Goal: Information Seeking & Learning: Learn about a topic

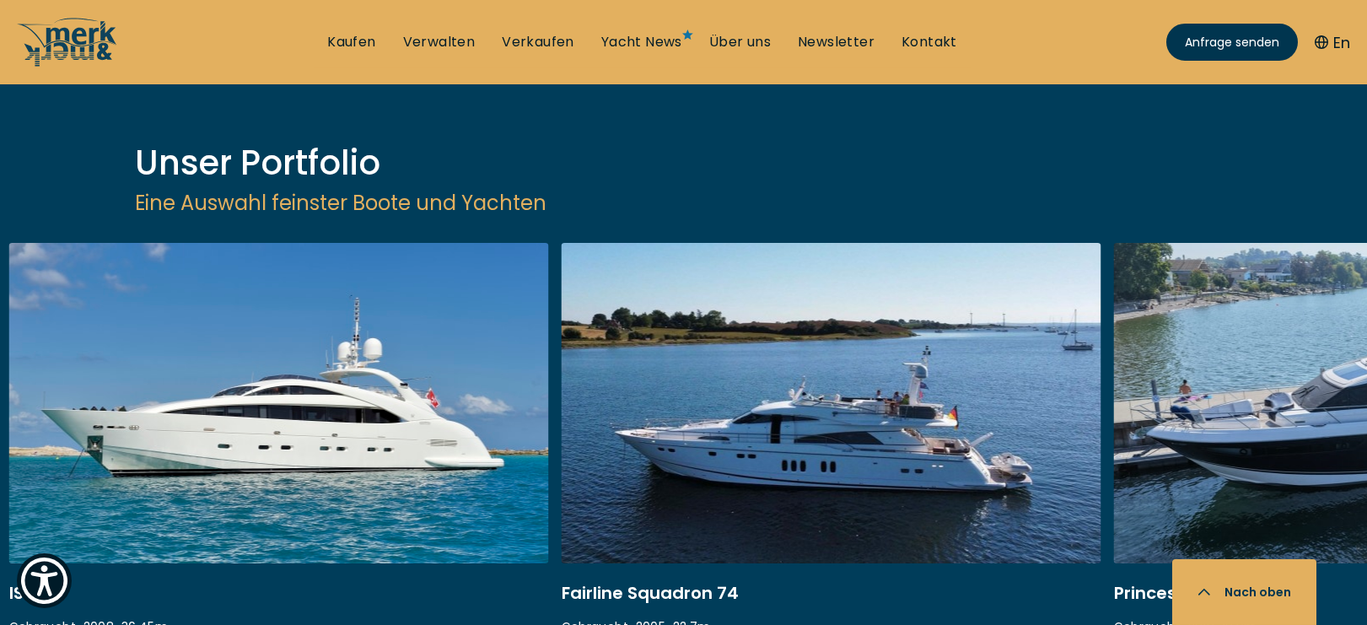
scroll to position [2000, 0]
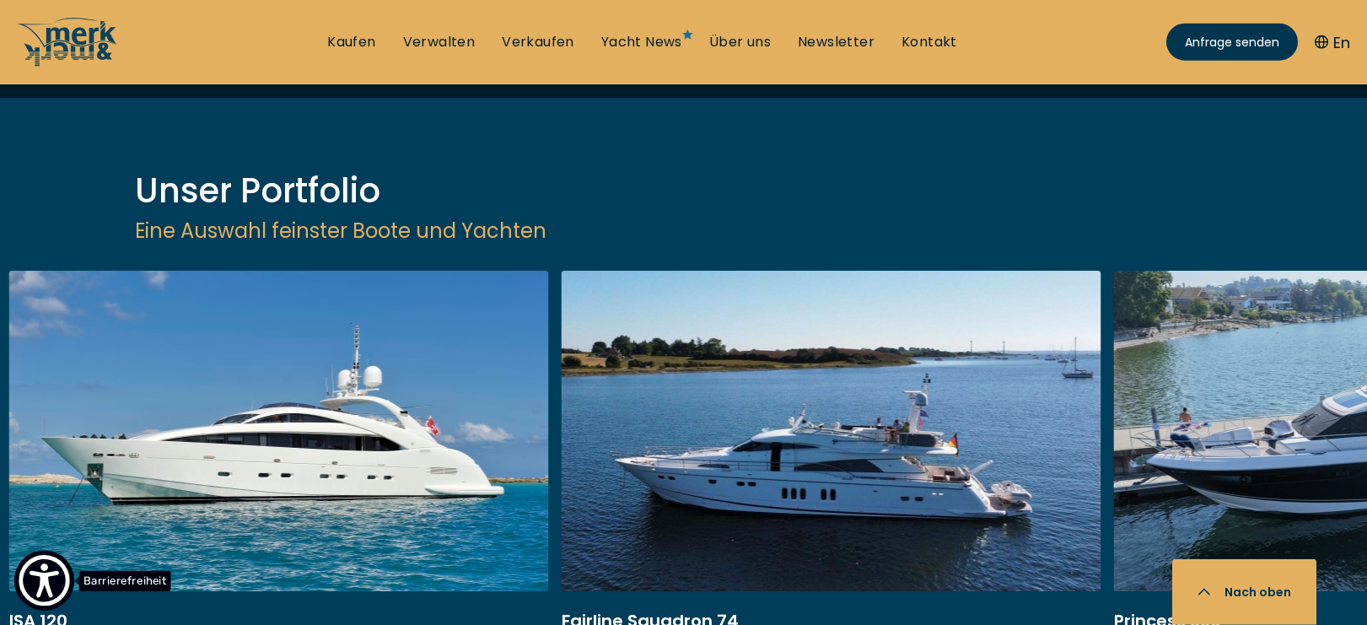
click at [73, 573] on button "Barrierefreiheit" at bounding box center [44, 581] width 61 height 61
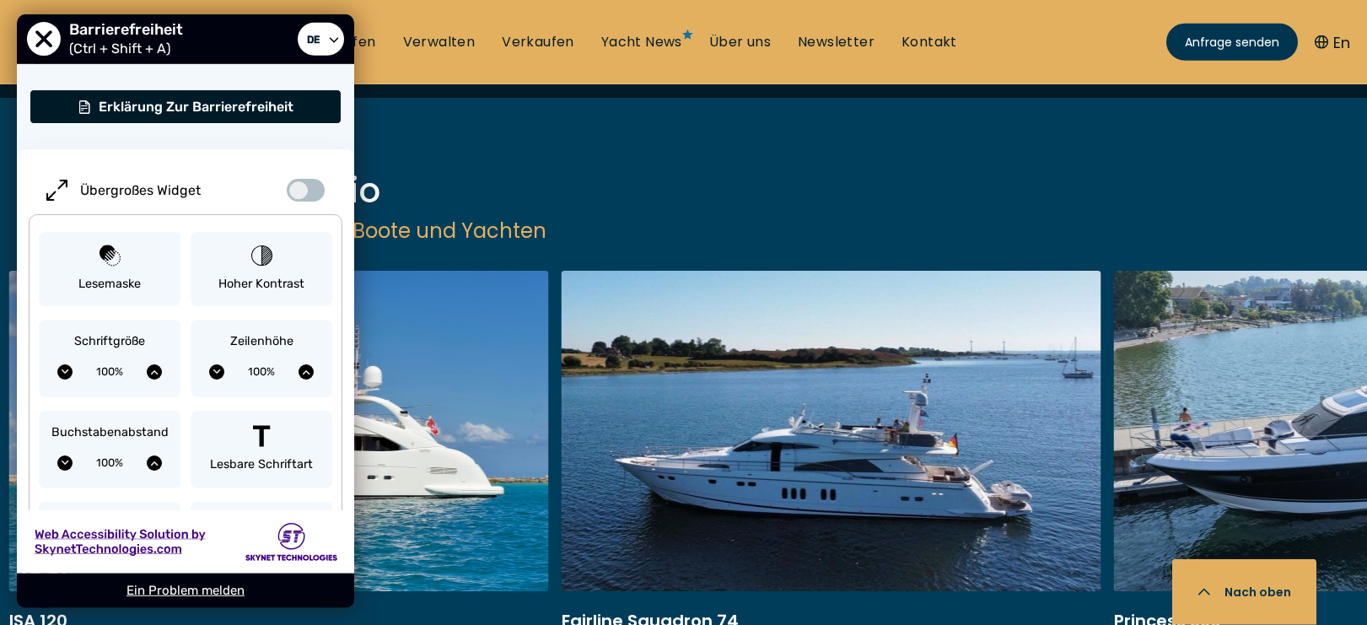
click at [88, 566] on div "User Preferences" at bounding box center [185, 541] width 337 height 63
click at [824, 559] on div "ISA 120 Gebraucht • 2008 • 36.45 m EUR 3.850.000 Versteuert Fairline Squadron 7…" at bounding box center [683, 550] width 1367 height 559
click at [548, 584] on div "ISA 120 Gebraucht • 2008 • 36.45 m EUR 3.850.000 Versteuert Fairline Squadron 7…" at bounding box center [683, 550] width 1367 height 559
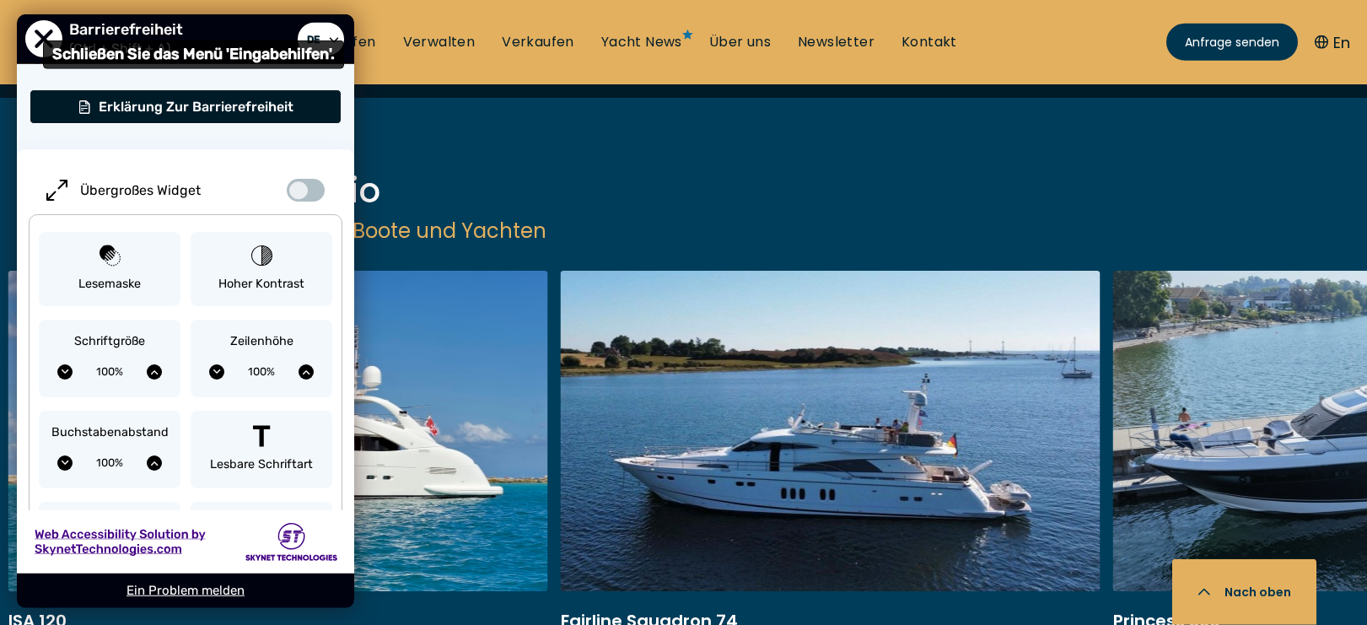
click at [42, 31] on span "Schließen Sie das Menü 'Eingabehilfen'." at bounding box center [43, 39] width 37 height 37
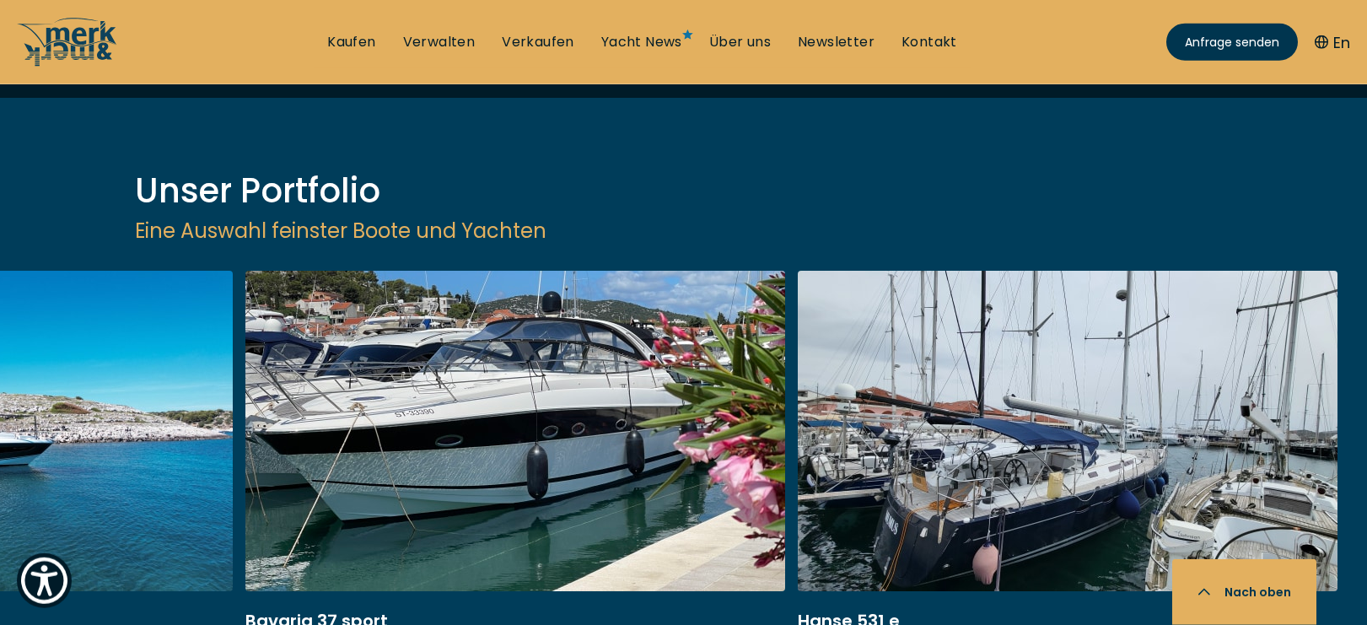
click at [80, 568] on div "ISA 120 Gebraucht • 2008 • 36.45 m EUR 3.850.000 Versteuert Fairline Squadron 7…" at bounding box center [683, 550] width 1367 height 559
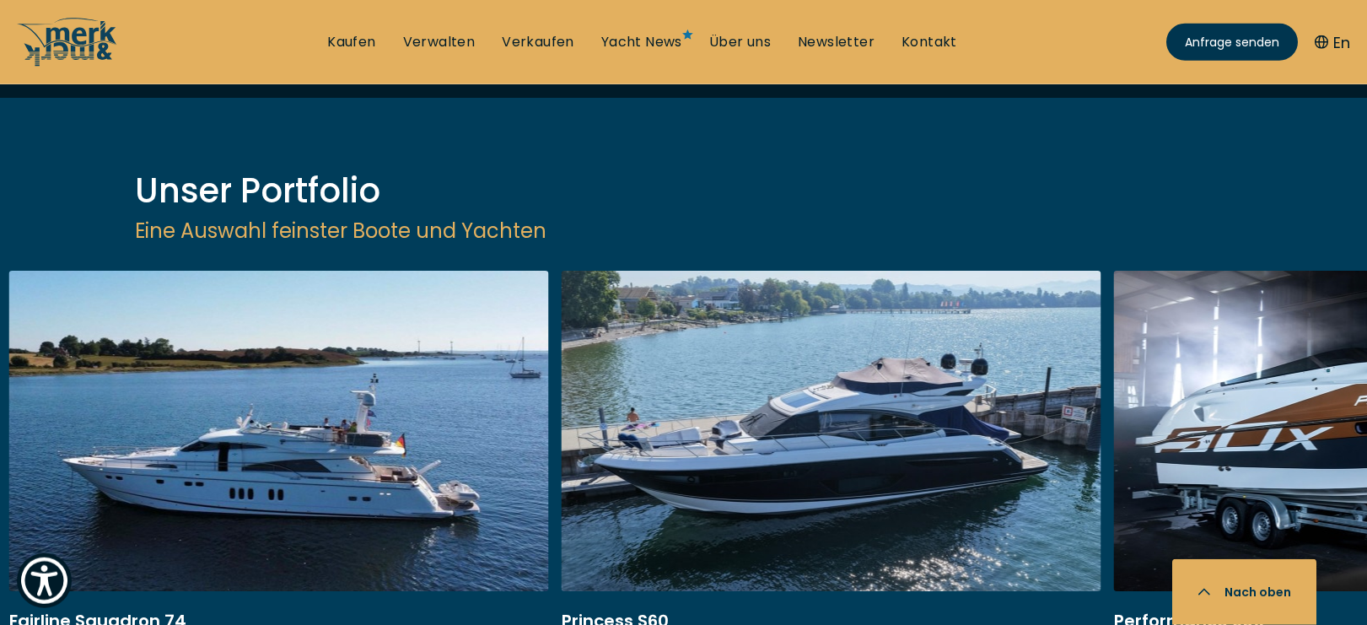
click at [274, 271] on link at bounding box center [279, 496] width 540 height 450
click at [295, 280] on link at bounding box center [279, 496] width 540 height 450
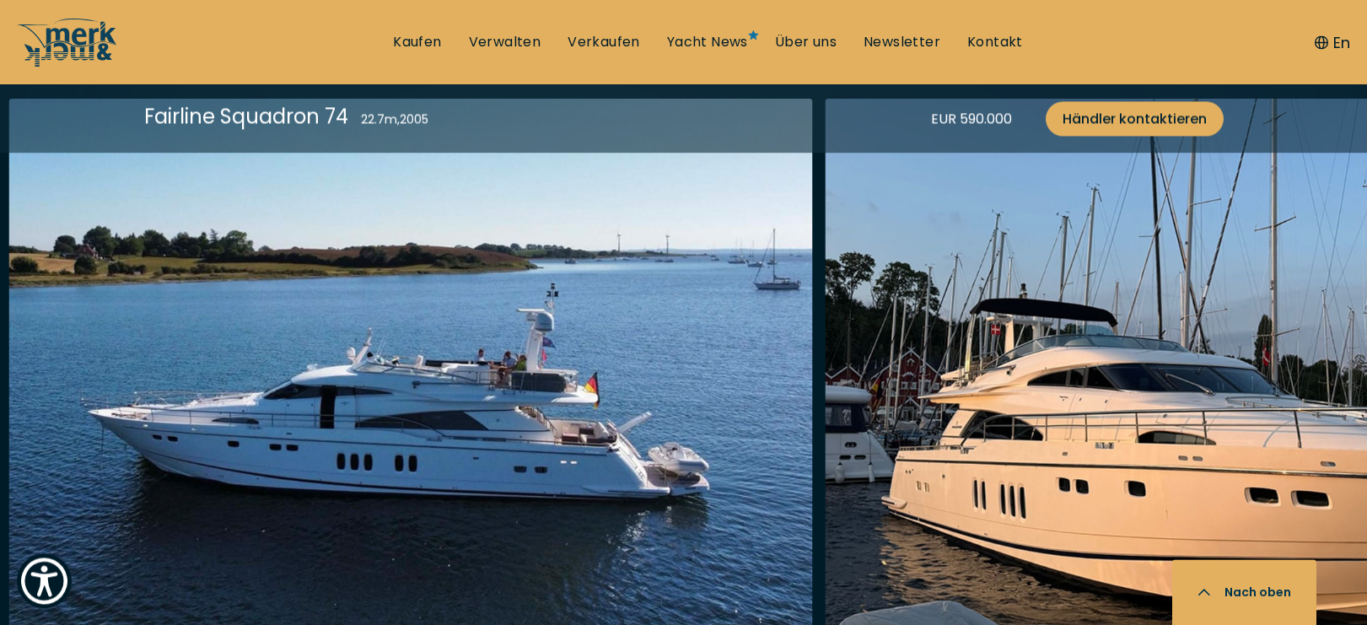
scroll to position [2278, 0]
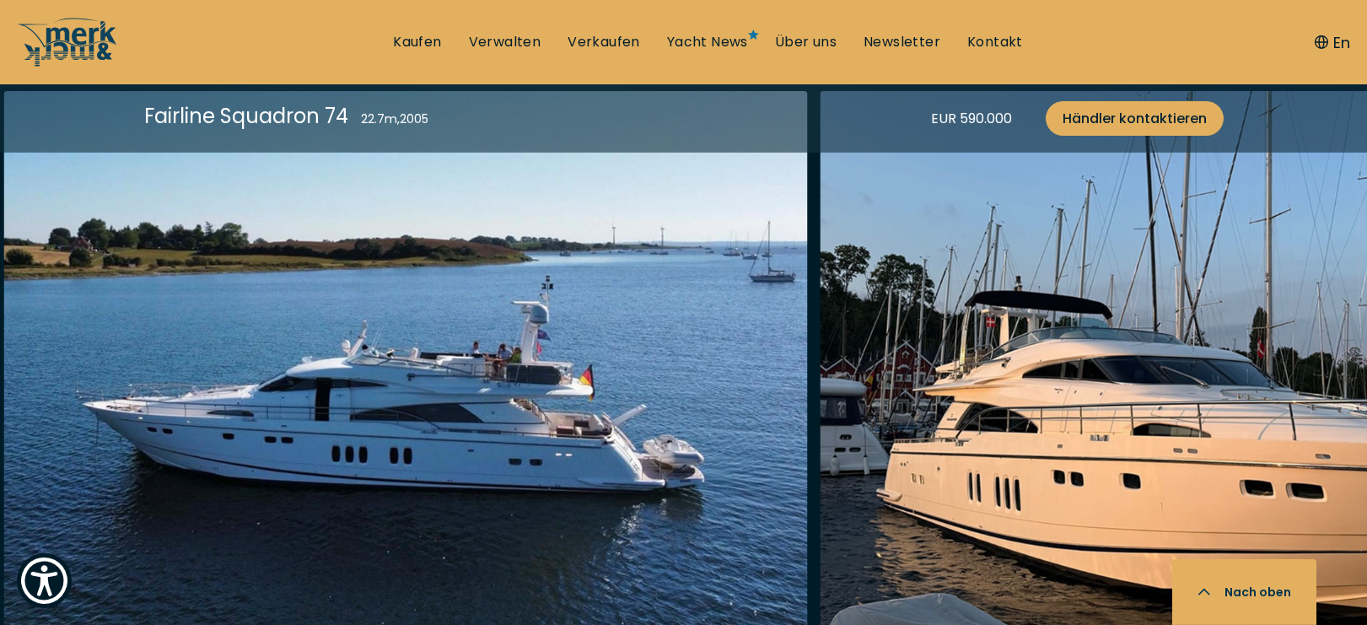
click at [1261, 340] on img "button" at bounding box center [1222, 361] width 804 height 540
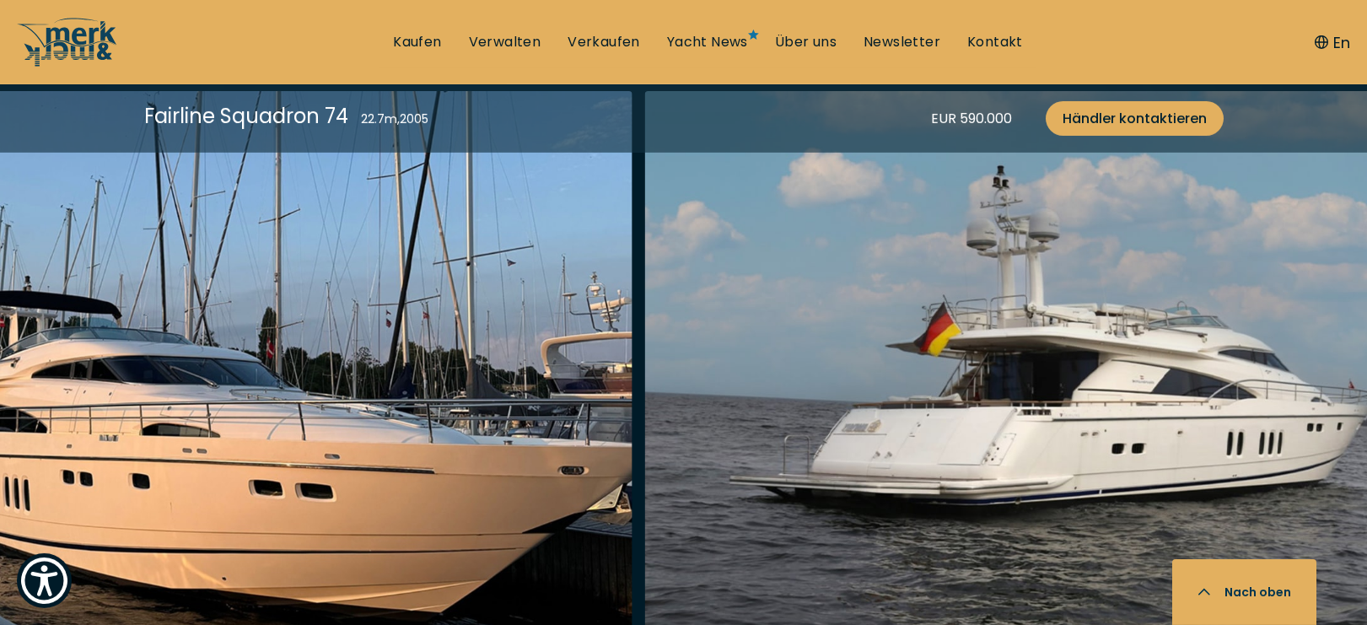
click at [201, 384] on img "button" at bounding box center [231, 361] width 804 height 540
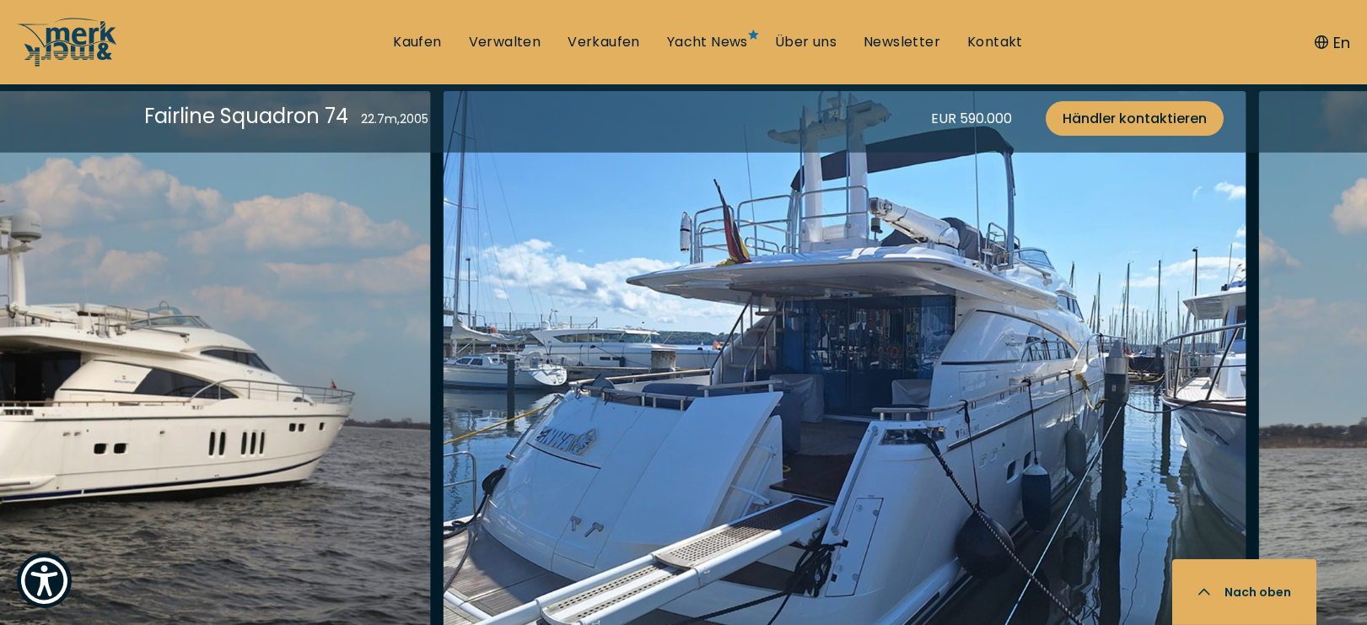
click at [261, 424] on img "button" at bounding box center [29, 361] width 804 height 540
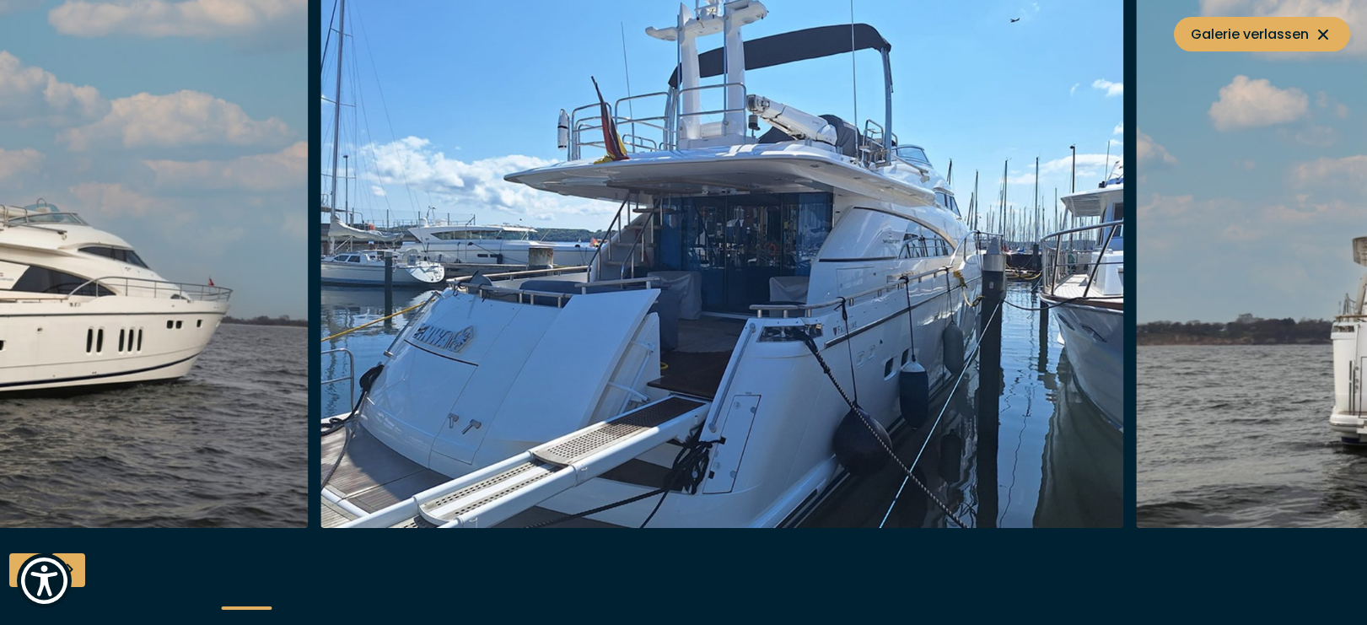
click at [628, 374] on img "button" at bounding box center [723, 258] width 804 height 540
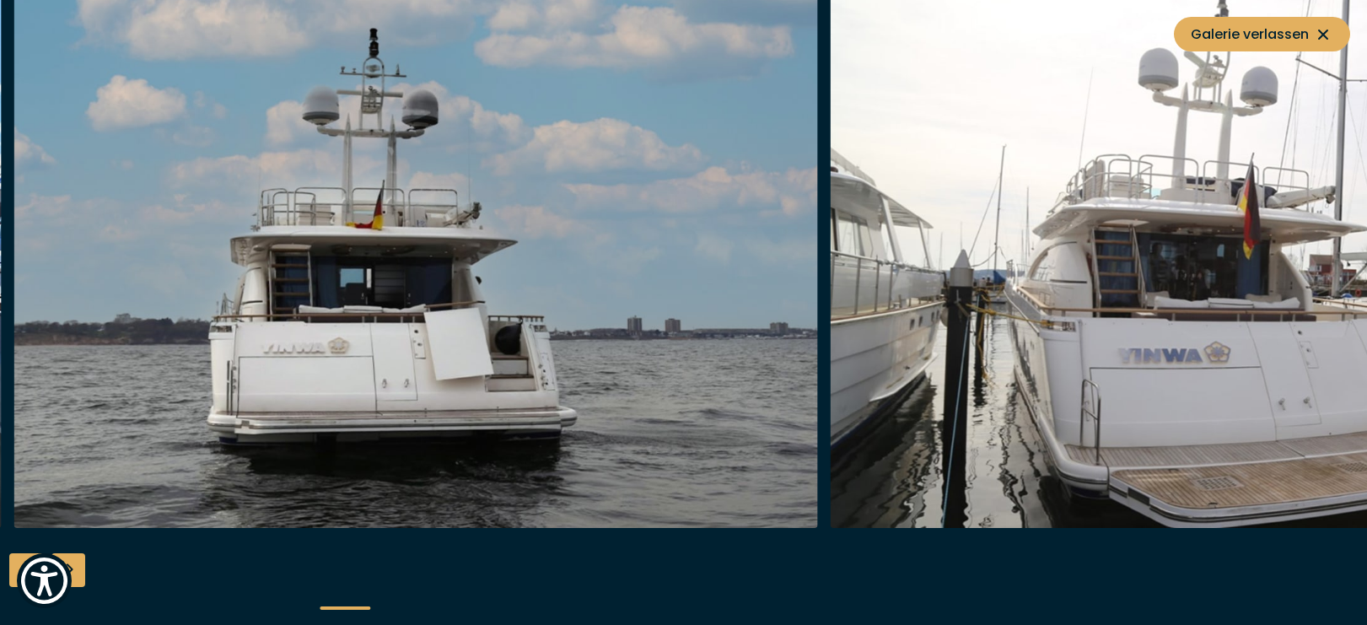
click at [223, 216] on img "button" at bounding box center [416, 258] width 804 height 540
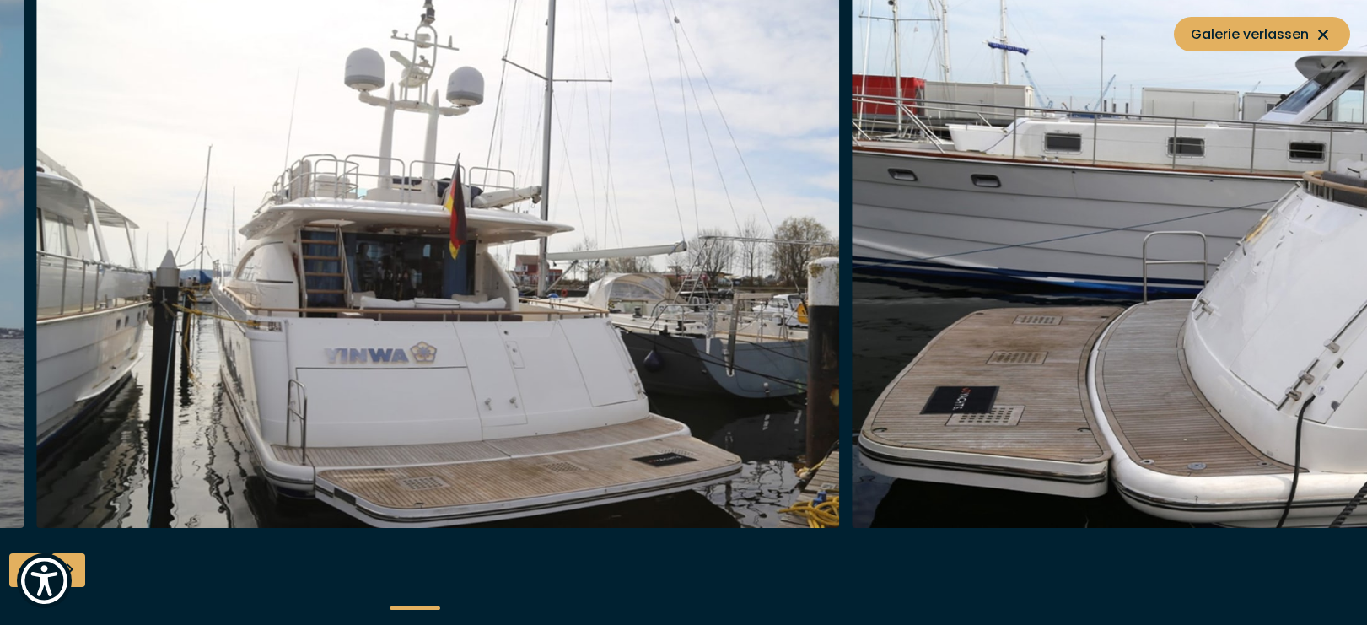
click at [400, 326] on img "button" at bounding box center [438, 258] width 804 height 540
